Goal: Task Accomplishment & Management: Manage account settings

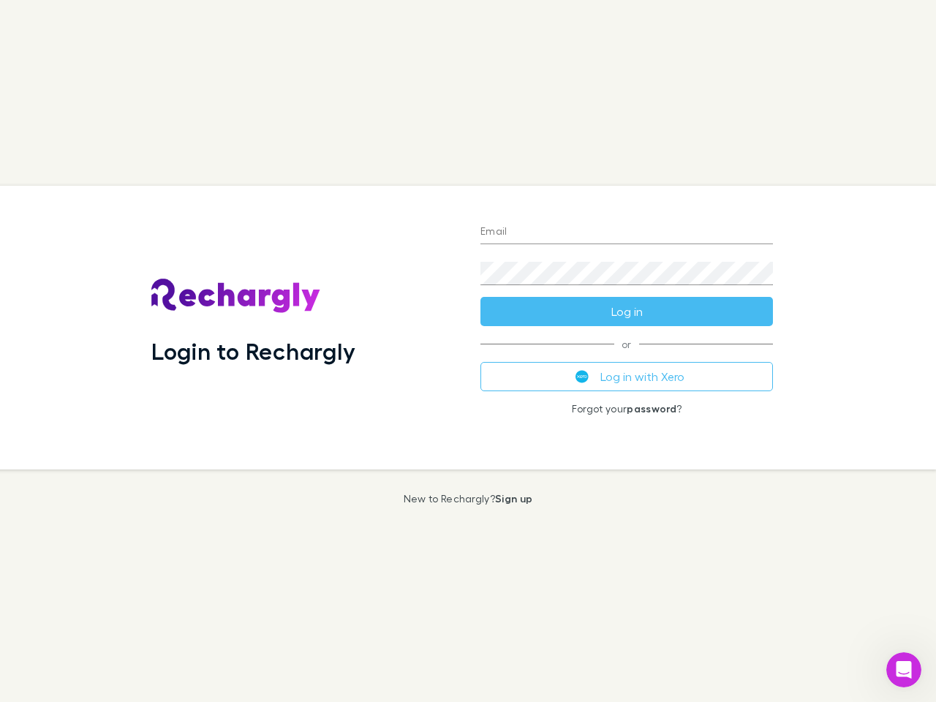
click at [468, 351] on div "Login to Rechargly" at bounding box center [304, 328] width 329 height 284
click at [627, 232] on input "Email" at bounding box center [626, 232] width 292 height 23
click at [627, 311] on form "Email Password Log in" at bounding box center [626, 267] width 292 height 117
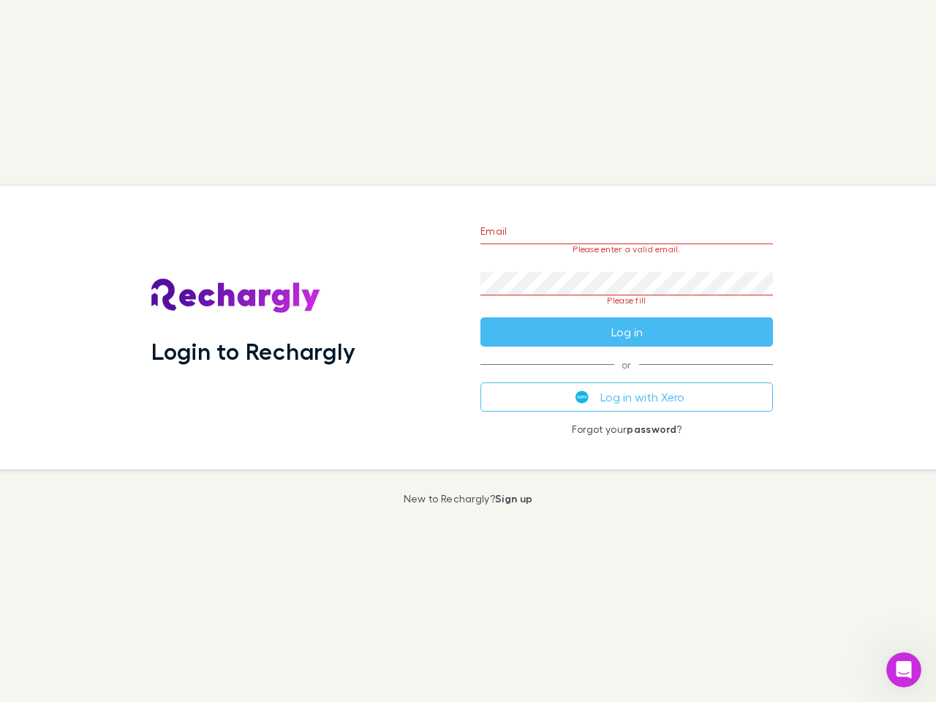
click at [627, 377] on div "Email Please enter a valid email. Password Please fill Log in or Log in with Xe…" at bounding box center [627, 328] width 316 height 284
click at [904, 670] on icon "Open Intercom Messenger" at bounding box center [904, 670] width 24 height 24
